Goal: Find specific page/section: Find specific page/section

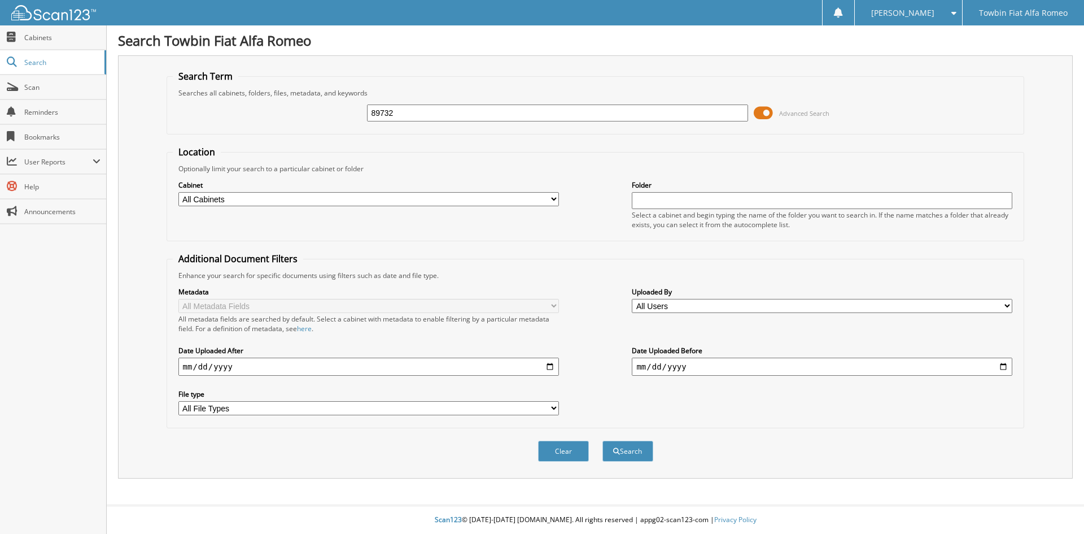
type input "89732"
click at [603, 441] on button "Search" at bounding box center [628, 451] width 51 height 21
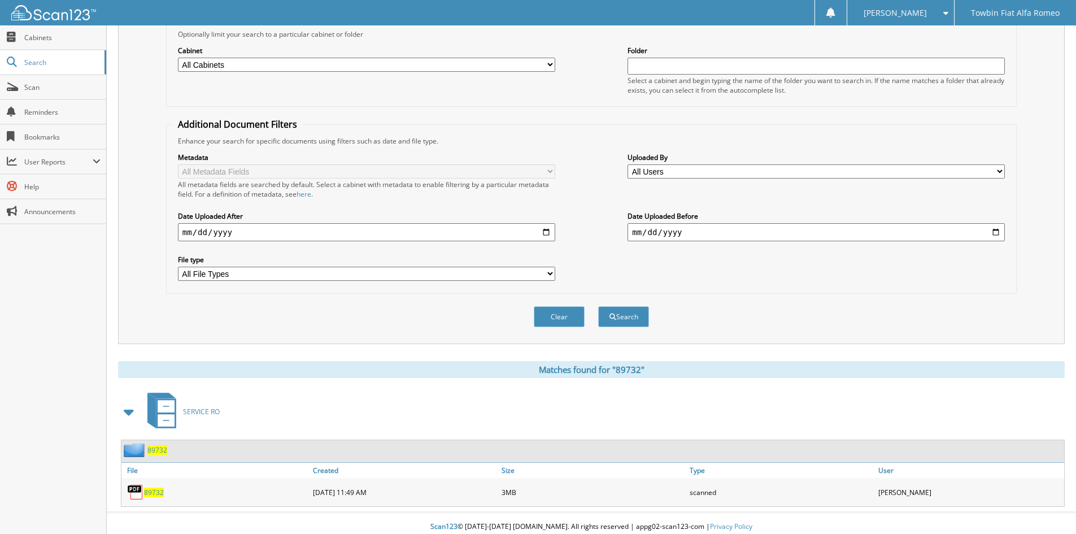
scroll to position [142, 0]
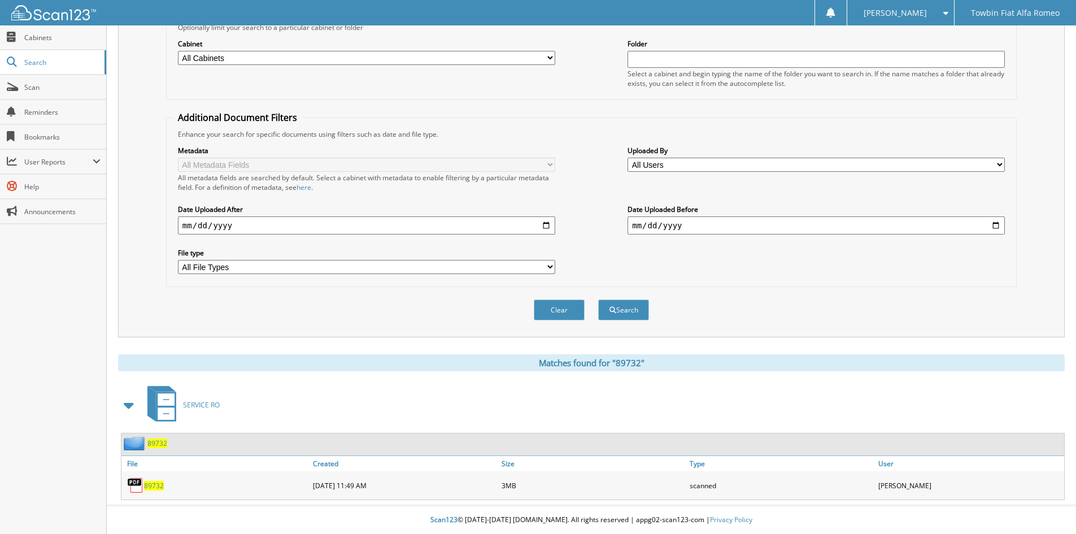
click at [156, 485] on span "89732" at bounding box center [154, 486] width 20 height 10
